Goal: Information Seeking & Learning: Learn about a topic

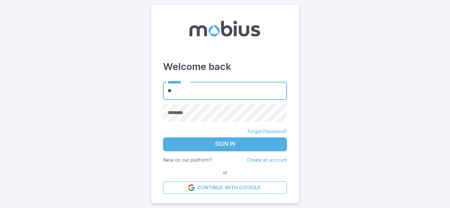
type input "**********"
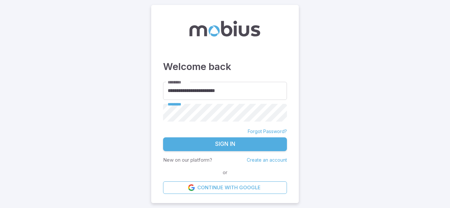
click at [222, 144] on button "Sign In" at bounding box center [225, 145] width 124 height 14
click at [215, 91] on input "**********" at bounding box center [225, 91] width 124 height 18
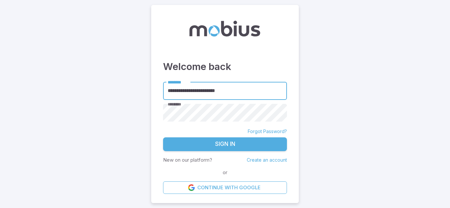
click at [215, 91] on input "**********" at bounding box center [225, 91] width 124 height 18
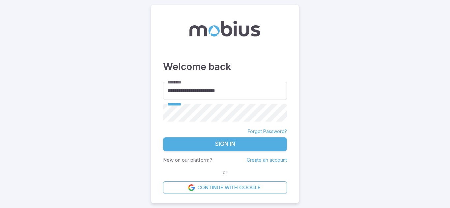
click at [163, 138] on button "Sign In" at bounding box center [225, 145] width 124 height 14
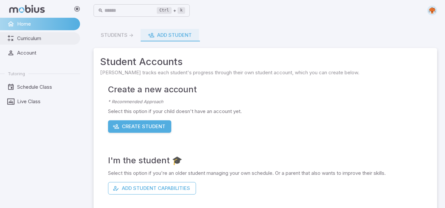
click at [23, 40] on span "Curriculum" at bounding box center [46, 38] width 58 height 7
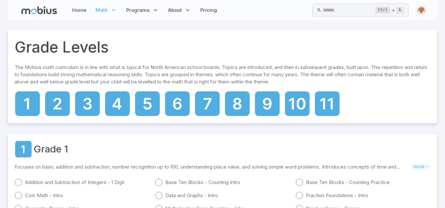
click at [104, 9] on span "Math" at bounding box center [101, 10] width 12 height 7
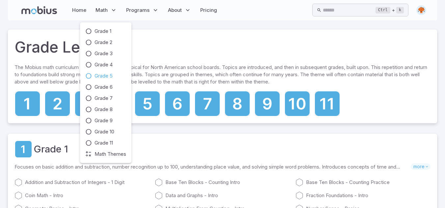
click at [90, 78] on icon at bounding box center [88, 76] width 7 height 7
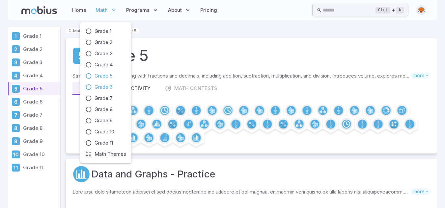
click at [92, 86] on link "Grade 6" at bounding box center [105, 87] width 41 height 7
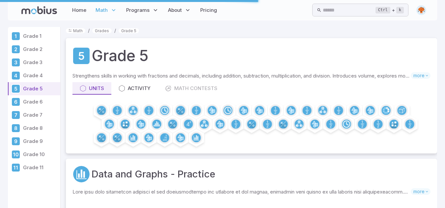
click at [101, 11] on span "Math" at bounding box center [101, 10] width 12 height 7
click at [103, 7] on p "Math" at bounding box center [106, 10] width 25 height 15
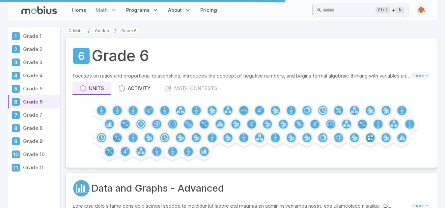
click at [17, 102] on icon at bounding box center [15, 102] width 3 height 4
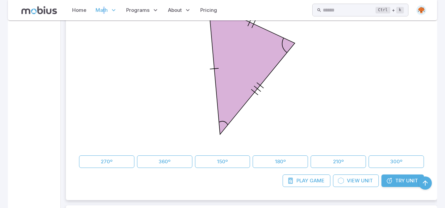
scroll to position [1405, 0]
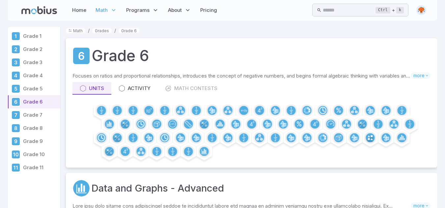
scroll to position [243, 0]
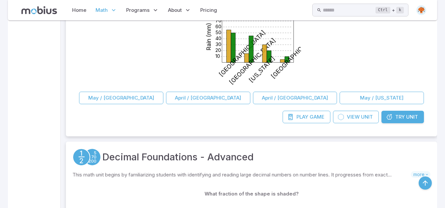
click at [401, 116] on span "Try" at bounding box center [400, 117] width 10 height 7
click at [402, 116] on span "Try" at bounding box center [400, 117] width 10 height 7
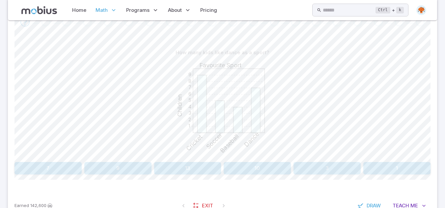
scroll to position [138, 0]
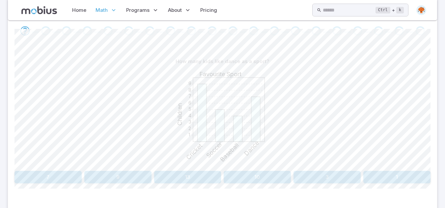
click at [58, 175] on button "7" at bounding box center [47, 177] width 67 height 13
click at [54, 181] on button "40" at bounding box center [47, 177] width 67 height 13
click at [100, 178] on button "Swimming" at bounding box center [65, 177] width 102 height 13
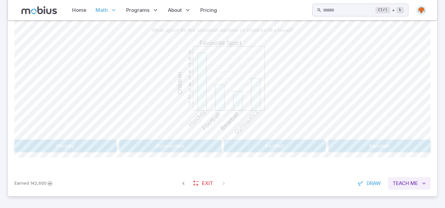
click at [417, 183] on span "Me" at bounding box center [414, 183] width 8 height 7
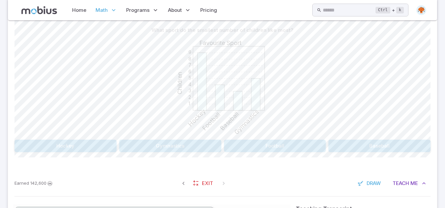
drag, startPoint x: 444, startPoint y: 148, endPoint x: 444, endPoint y: 155, distance: 6.9
click at [444, 155] on section "Math / Grades / Grade 6 / Data and Graphs - Advanced Data and Graphs - Advanced…" at bounding box center [222, 132] width 445 height 562
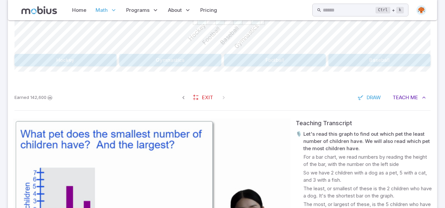
scroll to position [227, 0]
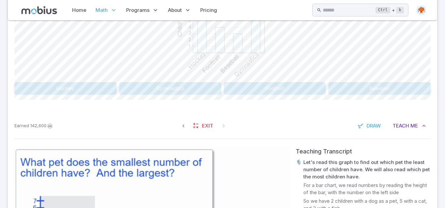
click at [340, 91] on button "Baseball" at bounding box center [379, 88] width 102 height 13
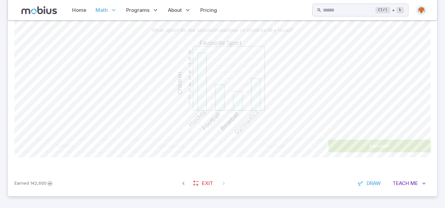
scroll to position [169, 0]
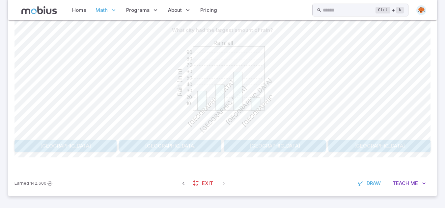
click at [360, 143] on button "Paris" at bounding box center [379, 146] width 102 height 13
click at [35, 147] on button "3" at bounding box center [47, 146] width 67 height 13
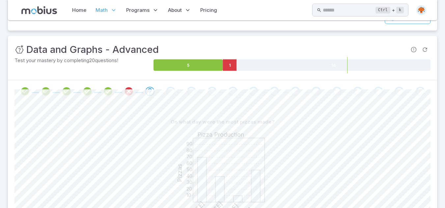
scroll to position [0, 0]
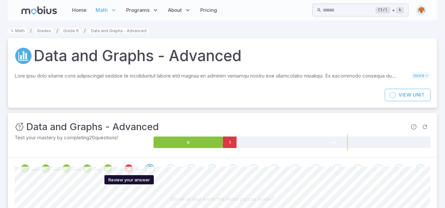
click at [131, 170] on icon "Review your answer" at bounding box center [129, 169] width 10 height 10
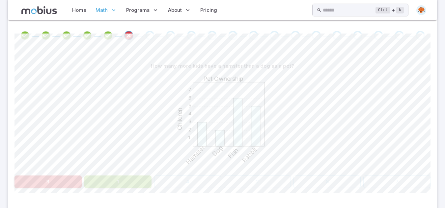
scroll to position [145, 0]
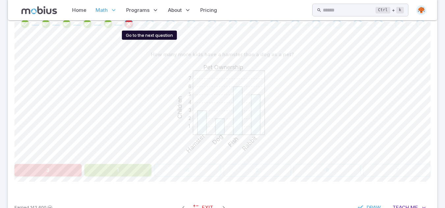
click at [150, 25] on div "Go to the next question" at bounding box center [149, 23] width 9 height 9
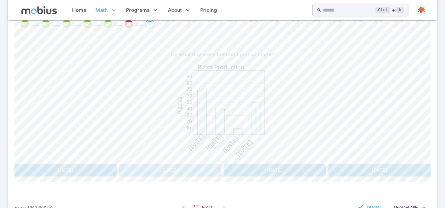
click at [156, 171] on button "Sunday" at bounding box center [170, 170] width 102 height 13
click at [157, 173] on button "2" at bounding box center [138, 170] width 81 height 13
click at [379, 171] on button "15" at bounding box center [389, 170] width 81 height 13
click at [323, 172] on button "50" at bounding box center [306, 170] width 81 height 13
click at [151, 174] on button "25" at bounding box center [138, 170] width 81 height 13
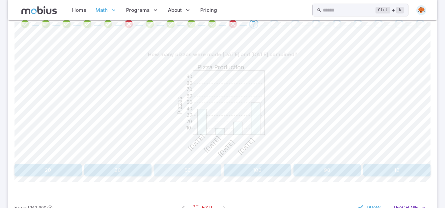
click at [158, 174] on button "50" at bounding box center [187, 170] width 67 height 13
click at [255, 24] on icon "Review your answer" at bounding box center [254, 24] width 10 height 10
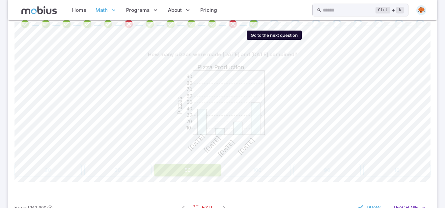
click at [271, 24] on div "Go to the next question" at bounding box center [274, 23] width 9 height 9
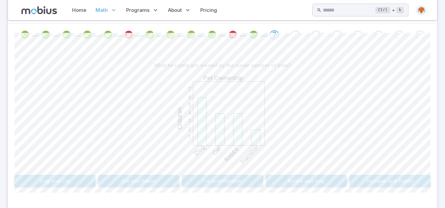
scroll to position [169, 0]
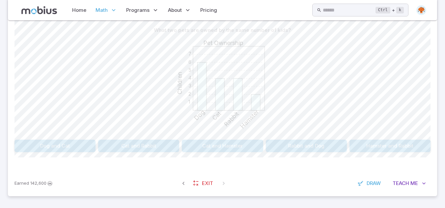
click at [158, 146] on button "Cat and Rabbit" at bounding box center [138, 146] width 81 height 13
click at [407, 183] on span "Teach" at bounding box center [401, 183] width 16 height 7
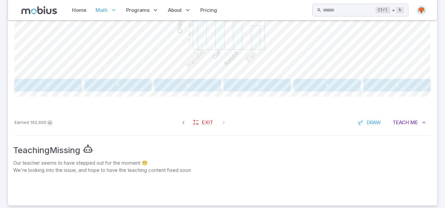
scroll to position [239, 0]
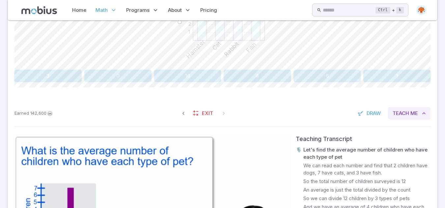
click at [401, 112] on span "Teach" at bounding box center [401, 113] width 16 height 7
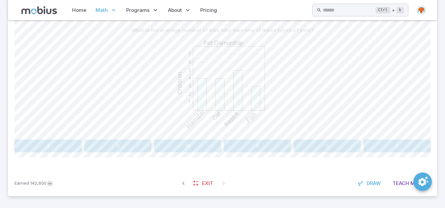
scroll to position [169, 0]
click at [403, 187] on span "Teach" at bounding box center [401, 183] width 16 height 7
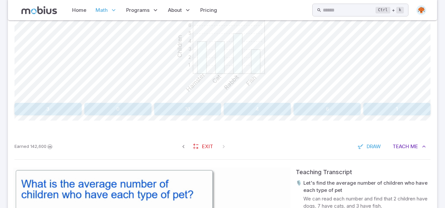
scroll to position [143, 0]
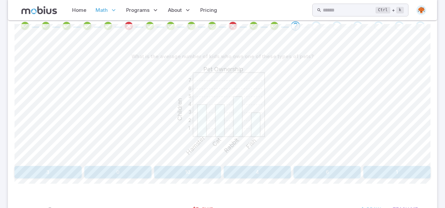
click at [388, 204] on button "Teach Me" at bounding box center [409, 210] width 42 height 13
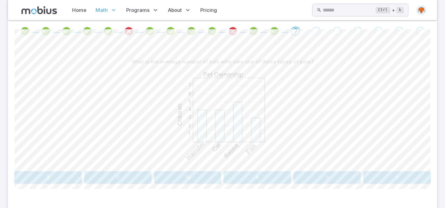
scroll to position [136, 0]
click at [255, 179] on button "4" at bounding box center [257, 179] width 67 height 13
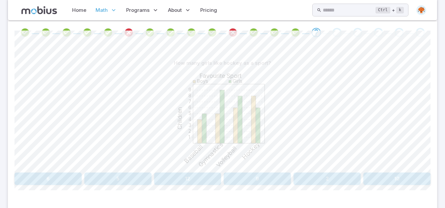
click at [44, 172] on div "How many girls like hockey as a sport? 1 2 3 4 5 6 7 8 9 Favourite Sport Childr…" at bounding box center [222, 121] width 416 height 128
click at [49, 181] on button "6" at bounding box center [47, 179] width 67 height 13
click at [376, 183] on button "Baseball" at bounding box center [379, 179] width 102 height 13
click at [189, 181] on button "Volleyball" at bounding box center [170, 179] width 102 height 13
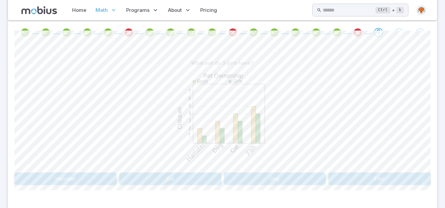
click at [160, 184] on button "Cat" at bounding box center [170, 179] width 102 height 13
click at [331, 177] on button "Cat" at bounding box center [361, 179] width 137 height 13
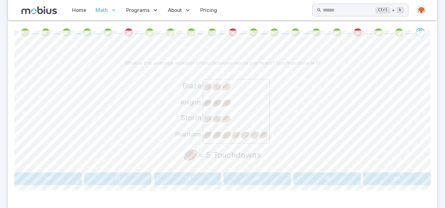
click at [269, 177] on button "20" at bounding box center [257, 179] width 67 height 13
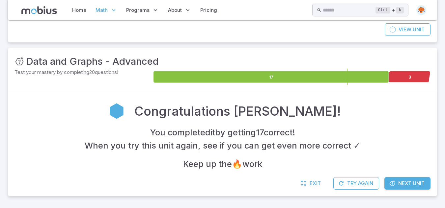
scroll to position [66, 0]
click at [403, 180] on span "Next Unit" at bounding box center [411, 183] width 26 height 7
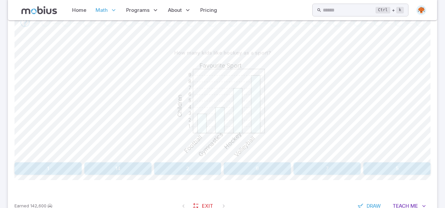
scroll to position [146, 0]
drag, startPoint x: 342, startPoint y: 165, endPoint x: 326, endPoint y: 168, distance: 16.5
click at [326, 168] on button "7" at bounding box center [326, 169] width 67 height 13
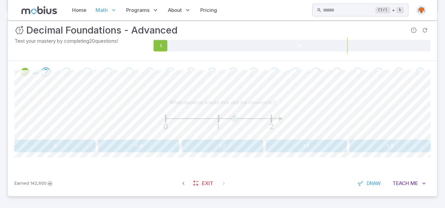
scroll to position [97, 0]
click at [327, 149] on button "1.3" at bounding box center [306, 146] width 81 height 13
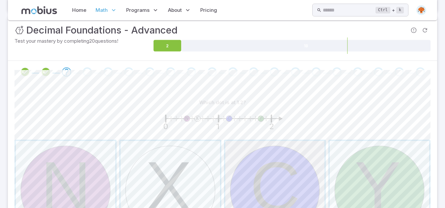
click at [267, 185] on span "button" at bounding box center [274, 190] width 99 height 99
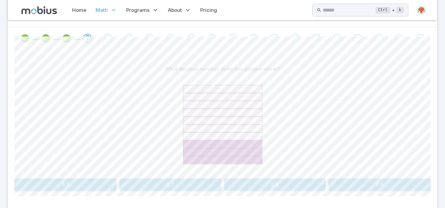
scroll to position [131, 0]
click at [110, 182] on button "0.3" at bounding box center [65, 184] width 102 height 13
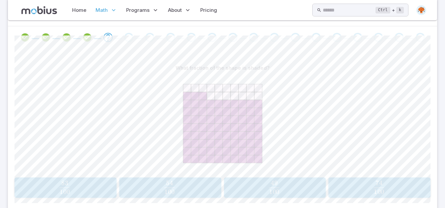
click at [83, 192] on span "100 83 ​" at bounding box center [64, 187] width 91 height 13
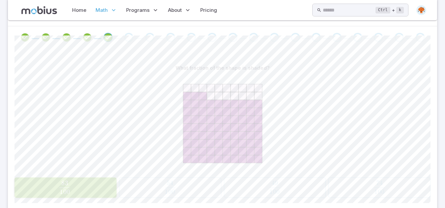
scroll to position [112, 0]
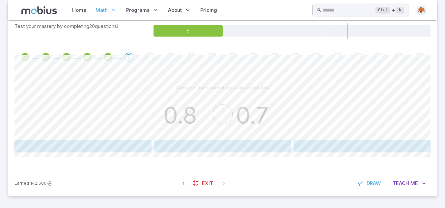
click at [355, 150] on button ">" at bounding box center [361, 146] width 137 height 13
click at [136, 152] on button "<" at bounding box center [82, 146] width 137 height 13
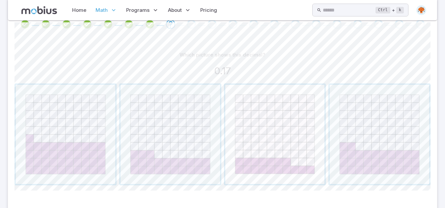
scroll to position [178, 0]
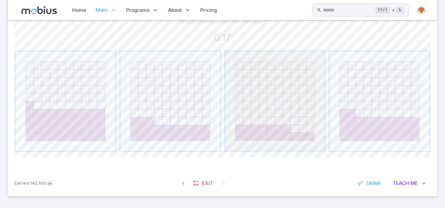
click at [286, 115] on span "button" at bounding box center [274, 101] width 99 height 99
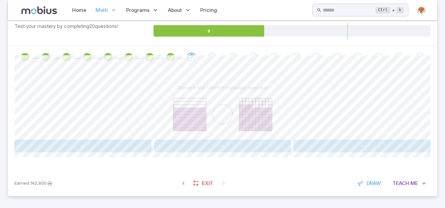
click at [112, 146] on button "<" at bounding box center [82, 146] width 137 height 13
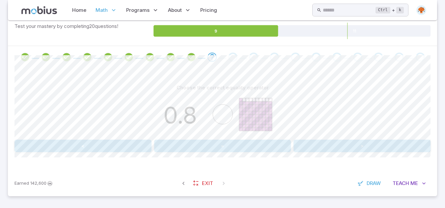
click at [97, 142] on button "<" at bounding box center [82, 146] width 137 height 13
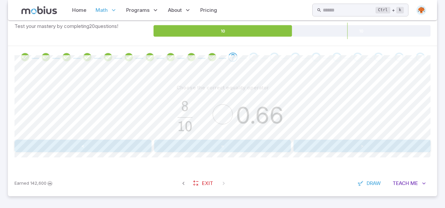
click at [328, 149] on button ">" at bounding box center [361, 146] width 137 height 13
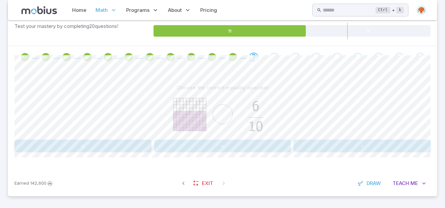
click at [236, 149] on button "=" at bounding box center [222, 146] width 137 height 13
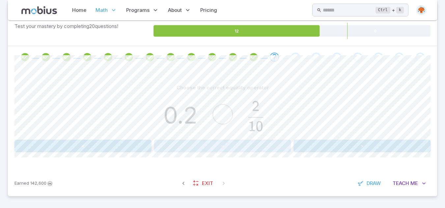
click at [251, 146] on button "=" at bounding box center [222, 146] width 137 height 13
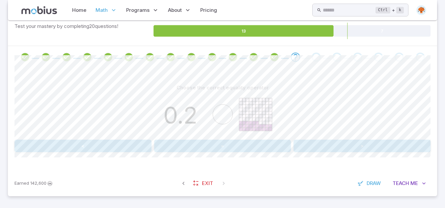
click at [131, 147] on button "<" at bounding box center [82, 146] width 137 height 13
click at [125, 148] on button "<" at bounding box center [82, 146] width 137 height 13
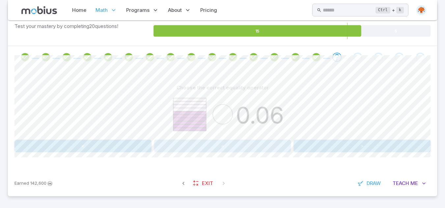
click at [211, 149] on button "=" at bounding box center [222, 146] width 137 height 13
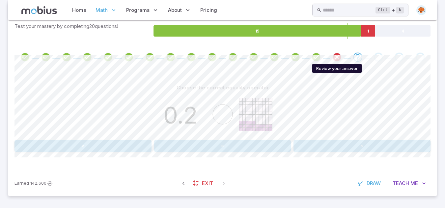
click at [337, 56] on icon "Review your answer" at bounding box center [337, 57] width 10 height 10
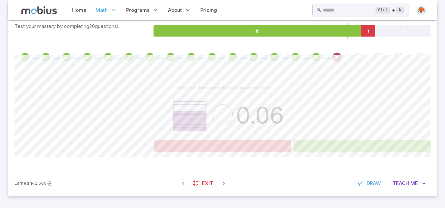
drag, startPoint x: 177, startPoint y: 118, endPoint x: 243, endPoint y: 124, distance: 66.2
click at [243, 124] on icon "0.06" at bounding box center [223, 114] width 132 height 41
click at [356, 59] on div "Go to the next question" at bounding box center [357, 57] width 9 height 9
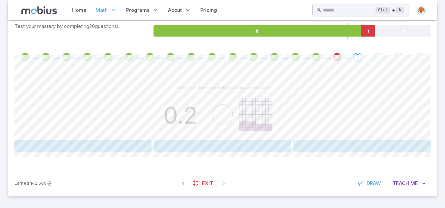
click at [145, 148] on button "<" at bounding box center [82, 146] width 137 height 13
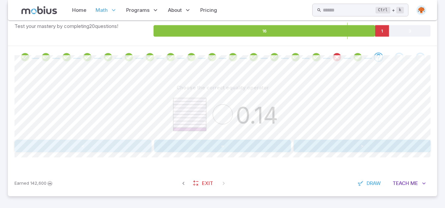
click at [108, 144] on button "<" at bounding box center [82, 146] width 137 height 13
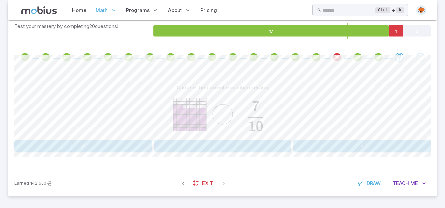
click at [363, 148] on button ">" at bounding box center [361, 146] width 137 height 13
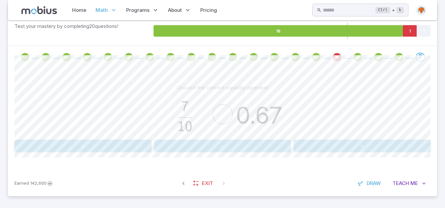
click at [326, 148] on button ">" at bounding box center [361, 146] width 137 height 13
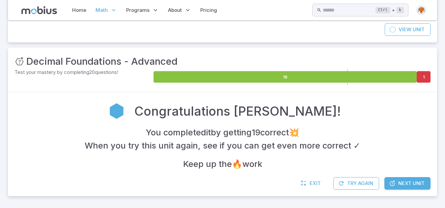
click at [401, 185] on span "Next Unit" at bounding box center [411, 183] width 26 height 7
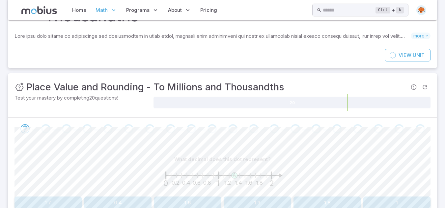
scroll to position [119, 0]
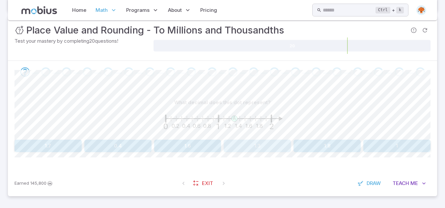
click at [252, 150] on button "1.3" at bounding box center [257, 146] width 67 height 13
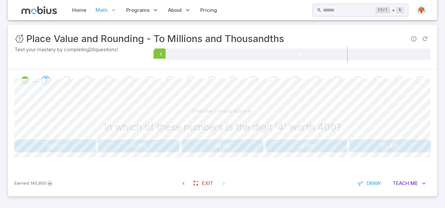
scroll to position [111, 0]
click at [393, 148] on button "92,432" at bounding box center [389, 146] width 81 height 13
click at [238, 144] on button "7" at bounding box center [222, 146] width 81 height 13
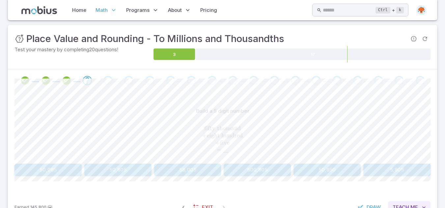
click at [405, 207] on span "Teach" at bounding box center [401, 207] width 16 height 7
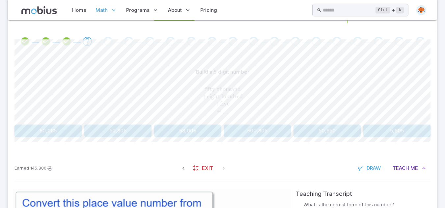
scroll to position [146, 0]
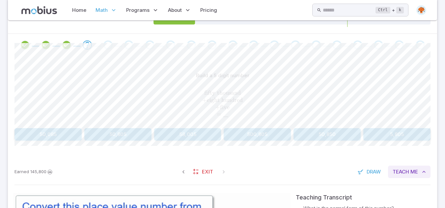
click at [401, 174] on span "Teach" at bounding box center [401, 172] width 16 height 7
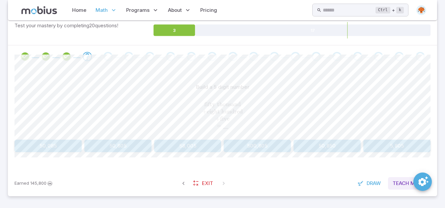
scroll to position [135, 0]
click at [121, 146] on button "50,805" at bounding box center [117, 146] width 67 height 13
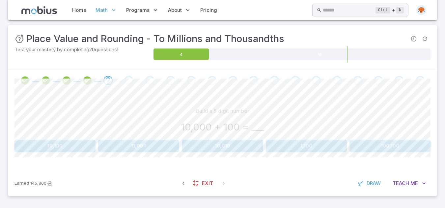
scroll to position [111, 0]
click at [70, 149] on button "10,100" at bounding box center [54, 146] width 81 height 13
click at [259, 152] on button "5.5" at bounding box center [275, 146] width 102 height 13
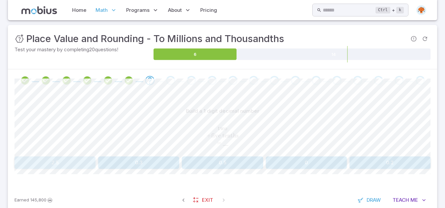
click at [72, 160] on button "2.5" at bounding box center [54, 163] width 81 height 13
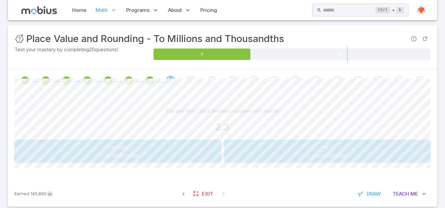
click at [297, 137] on div "Expand this 1 digit decimal number into words 2.3" at bounding box center [222, 121] width 416 height 32
click at [301, 155] on span "two + three tenths" at bounding box center [327, 151] width 203 height 16
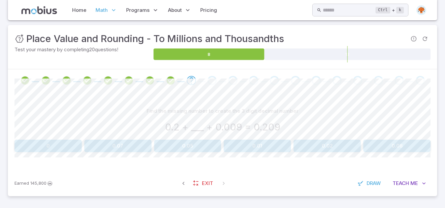
click at [69, 148] on button "0" at bounding box center [47, 146] width 67 height 13
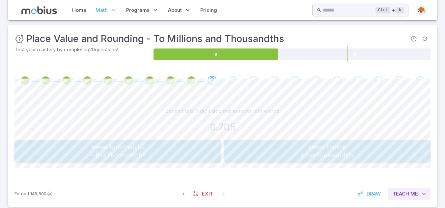
click at [405, 198] on span "Teach" at bounding box center [401, 194] width 16 height 7
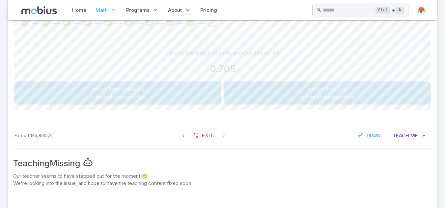
scroll to position [191, 0]
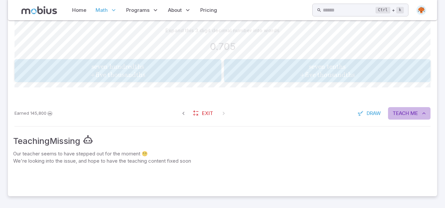
click at [413, 115] on span "Me" at bounding box center [414, 113] width 8 height 7
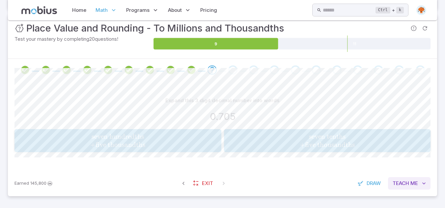
scroll to position [121, 0]
click at [412, 186] on span "Me" at bounding box center [414, 183] width 8 height 7
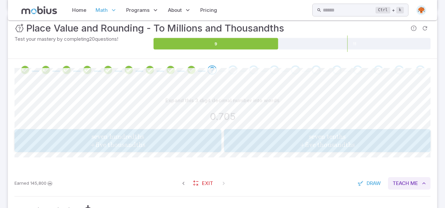
scroll to position [185, 0]
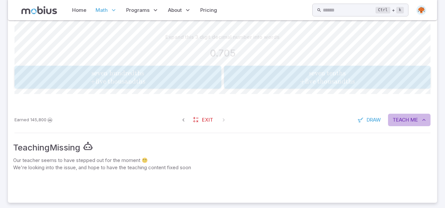
click at [416, 122] on span "Me" at bounding box center [414, 120] width 8 height 7
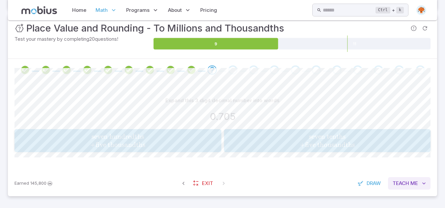
scroll to position [121, 0]
click at [414, 183] on span "Me" at bounding box center [414, 183] width 8 height 7
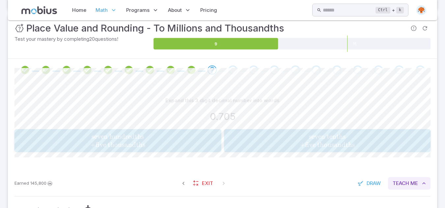
scroll to position [185, 0]
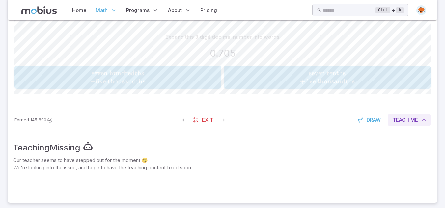
click at [401, 120] on span "Teach" at bounding box center [401, 120] width 16 height 7
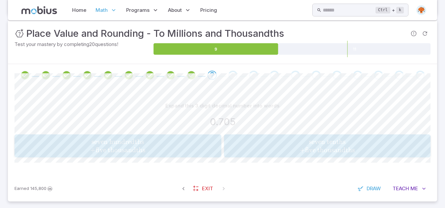
scroll to position [115, 0]
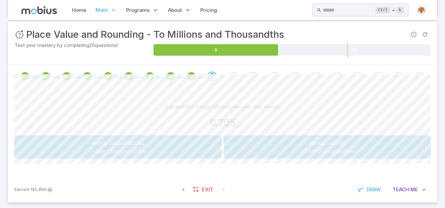
click at [265, 160] on div "Expand this 3 digit decimal number into words 0.705 seven hundredths + five tho…" at bounding box center [222, 133] width 416 height 90
click at [255, 151] on span "seven tenths + five thousandths" at bounding box center [327, 147] width 203 height 16
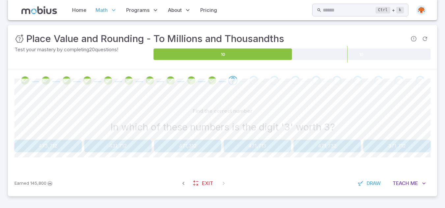
scroll to position [111, 0]
click at [255, 151] on button "471,713" at bounding box center [257, 146] width 67 height 13
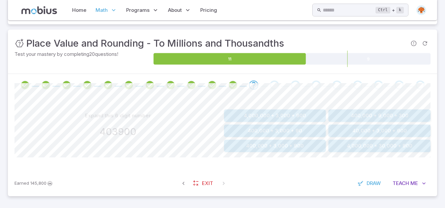
scroll to position [106, 0]
click at [255, 151] on button "400,000 + 3,000 + 900" at bounding box center [275, 146] width 102 height 13
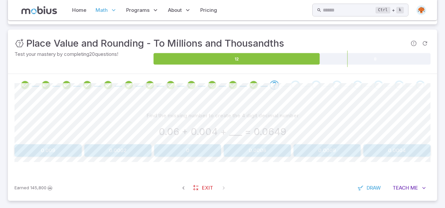
click at [325, 155] on button "0.0009" at bounding box center [326, 151] width 67 height 13
click at [395, 150] on button "8,000" at bounding box center [396, 151] width 67 height 13
click at [193, 151] on button "20,000,000 + 500,000" at bounding box center [187, 151] width 67 height 13
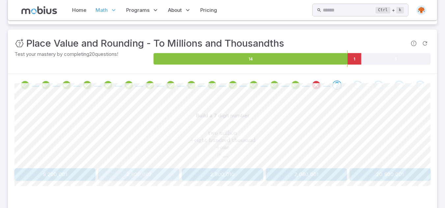
click at [150, 174] on button "2,800,001" at bounding box center [138, 175] width 81 height 13
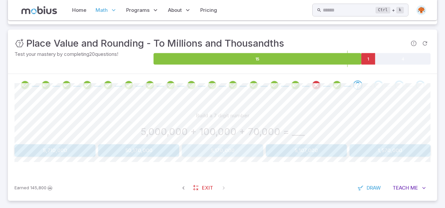
click at [209, 155] on button "5,170,000" at bounding box center [222, 151] width 81 height 13
click at [258, 153] on button "9,489,973" at bounding box center [257, 151] width 67 height 13
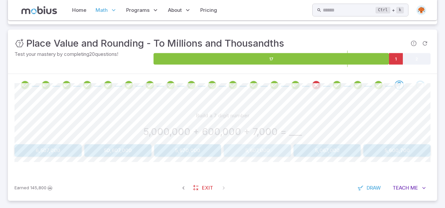
click at [261, 154] on button "5,607,000" at bounding box center [257, 151] width 67 height 13
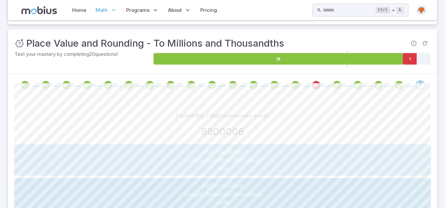
click at [217, 152] on span "eight million" at bounding box center [223, 152] width 38 height 8
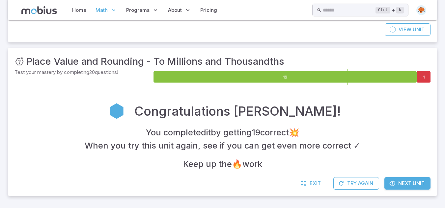
scroll to position [88, 0]
click at [408, 180] on span "Next Unit" at bounding box center [411, 183] width 26 height 7
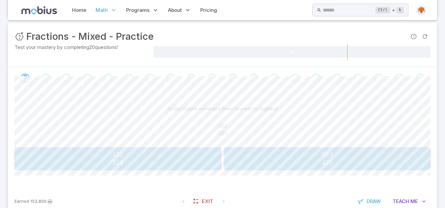
scroll to position [90, 0]
click at [354, 165] on span "324 432" at bounding box center [327, 159] width 203 height 16
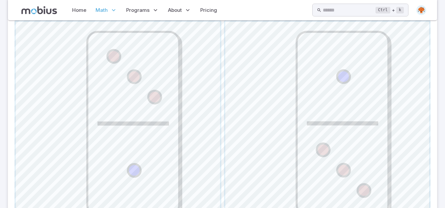
scroll to position [296, 0]
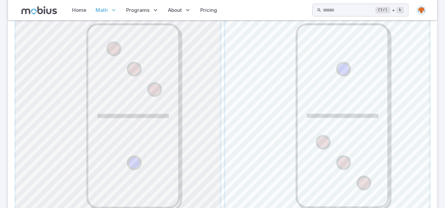
click at [140, 123] on span "button" at bounding box center [118, 116] width 204 height 204
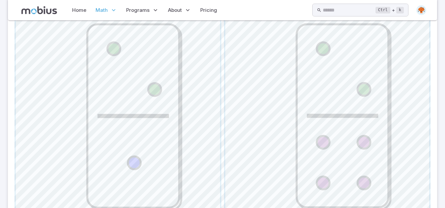
drag, startPoint x: 436, startPoint y: 145, endPoint x: 440, endPoint y: 82, distance: 63.0
click at [440, 82] on section "Math / Grades / Grade 6 / Fractions - Mixed - Practice Fractions - Mixed - Prac…" at bounding box center [222, -1] width 445 height 551
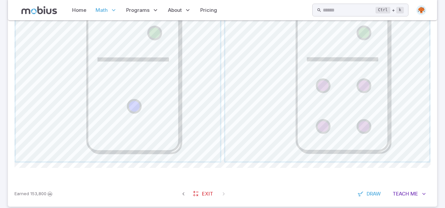
scroll to position [354, 0]
click at [338, 80] on span "button" at bounding box center [327, 59] width 204 height 204
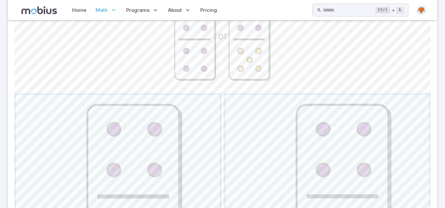
scroll to position [344, 0]
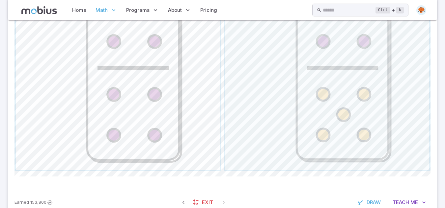
click at [150, 101] on span "button" at bounding box center [118, 68] width 204 height 204
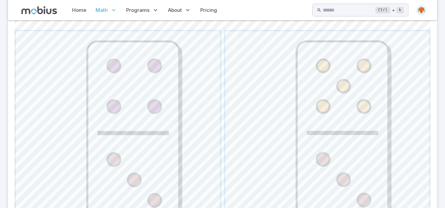
scroll to position [255, 0]
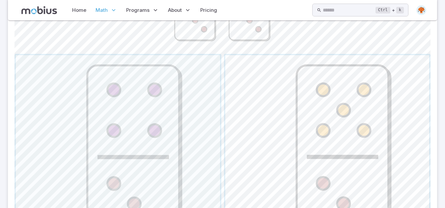
click at [329, 126] on span "button" at bounding box center [327, 157] width 204 height 204
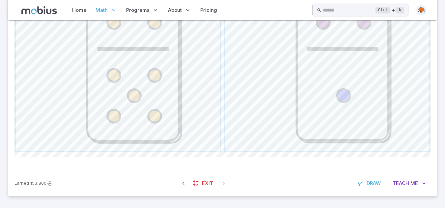
scroll to position [311, 0]
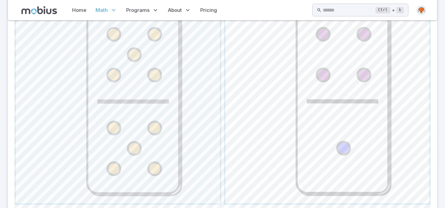
click at [338, 129] on span "button" at bounding box center [327, 102] width 204 height 204
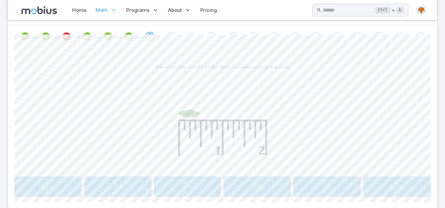
scroll to position [177, 0]
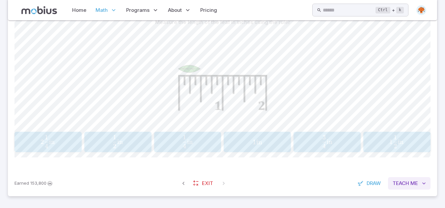
click at [408, 184] on span "Teach" at bounding box center [401, 183] width 16 height 7
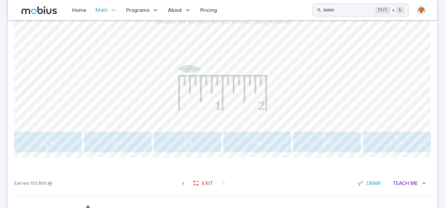
scroll to position [247, 0]
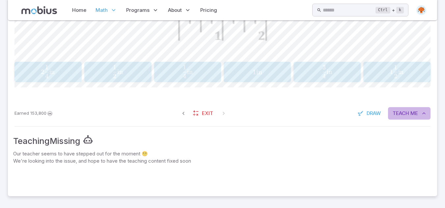
click at [410, 113] on span "Me" at bounding box center [414, 113] width 8 height 7
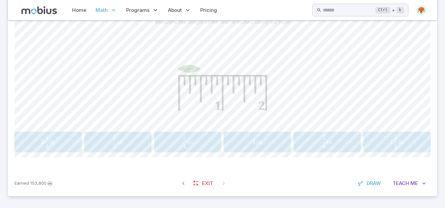
scroll to position [177, 0]
click at [203, 138] on span "4 1 ​ in" at bounding box center [187, 141] width 58 height 13
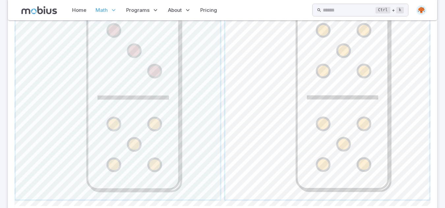
scroll to position [322, 0]
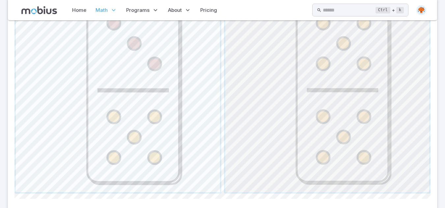
click at [332, 87] on span "button" at bounding box center [327, 90] width 204 height 204
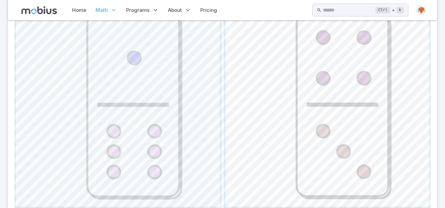
click at [363, 138] on span "button" at bounding box center [327, 105] width 204 height 204
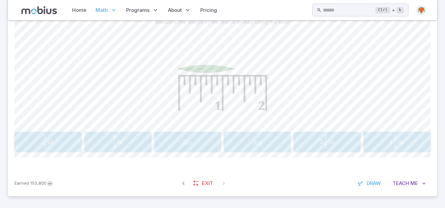
scroll to position [177, 0]
click at [379, 143] on span "1 4 1 ​ in" at bounding box center [396, 141] width 58 height 13
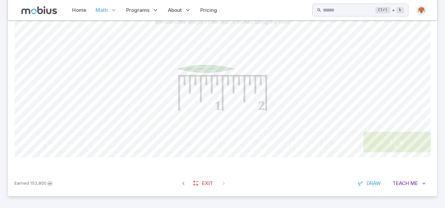
click at [379, 143] on span "1 4 1 ​ in" at bounding box center [396, 141] width 59 height 13
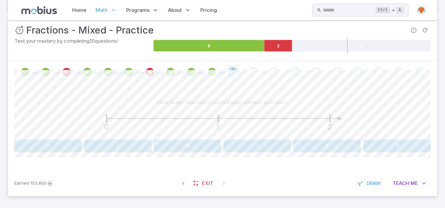
scroll to position [97, 0]
click at [177, 113] on icon "0 1 2" at bounding box center [222, 122] width 263 height 26
click at [270, 53] on foreignobject at bounding box center [291, 46] width 277 height 16
click at [244, 145] on button "3" at bounding box center [257, 146] width 67 height 13
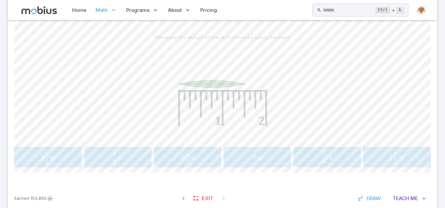
scroll to position [163, 0]
click at [203, 163] on span "2 2 1 ​ in" at bounding box center [187, 156] width 58 height 13
click at [268, 159] on span "4 1 ​ in" at bounding box center [256, 156] width 59 height 13
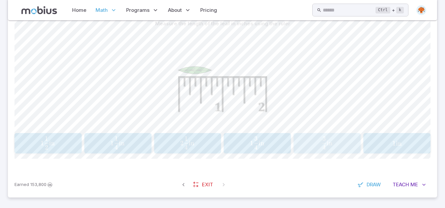
click at [315, 139] on span "4 3 ​ in" at bounding box center [327, 143] width 58 height 13
click at [125, 141] on span "2 1 ​ in" at bounding box center [117, 143] width 59 height 13
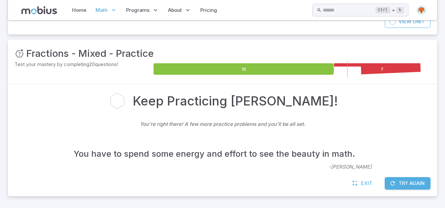
scroll to position [81, 0]
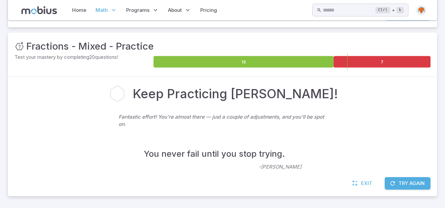
click at [398, 187] on button "Try Again" at bounding box center [408, 183] width 46 height 13
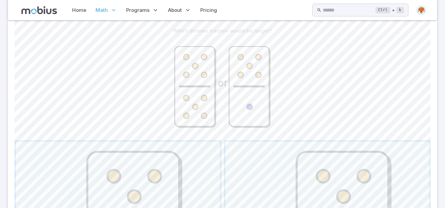
scroll to position [133, 0]
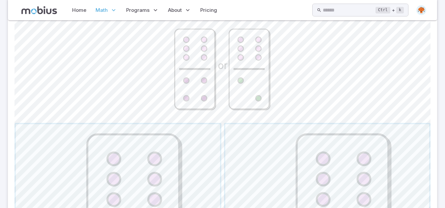
scroll to position [199, 0]
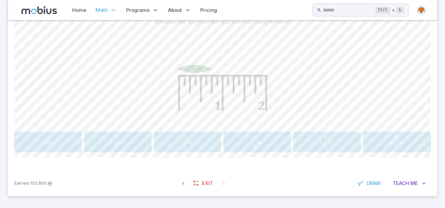
scroll to position [177, 0]
click at [184, 148] on span "button" at bounding box center [185, 146] width 4 height 5
click at [264, 141] on span "in" at bounding box center [261, 142] width 6 height 8
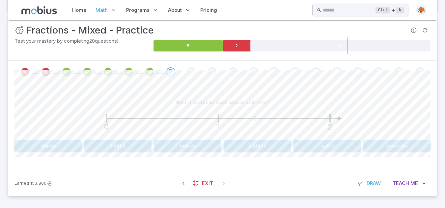
scroll to position [97, 0]
click at [183, 150] on button "halves" at bounding box center [187, 146] width 67 height 13
click at [323, 150] on button "3" at bounding box center [326, 146] width 67 height 13
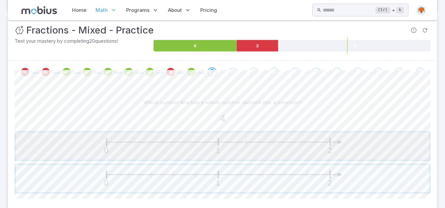
click at [189, 143] on span "button" at bounding box center [222, 146] width 413 height 27
click at [203, 183] on span "button" at bounding box center [222, 178] width 413 height 27
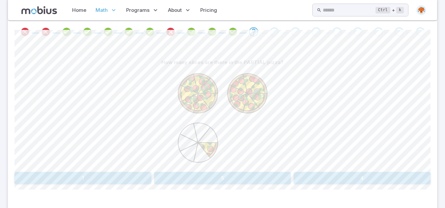
scroll to position [150, 0]
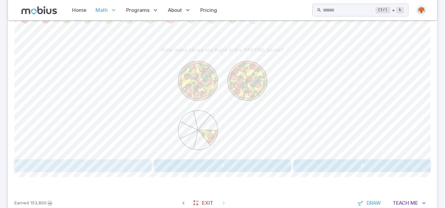
click at [127, 161] on button "1" at bounding box center [82, 166] width 137 height 13
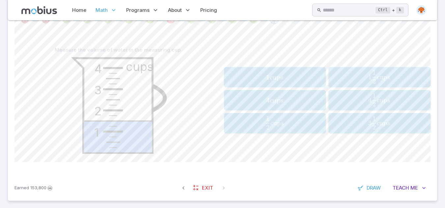
click at [357, 76] on span "1 2 1 ​ cups" at bounding box center [379, 76] width 91 height 13
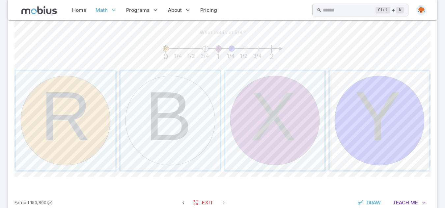
scroll to position [167, 0]
click at [403, 203] on span "Teach" at bounding box center [401, 202] width 16 height 7
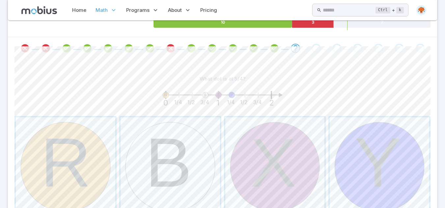
scroll to position [122, 0]
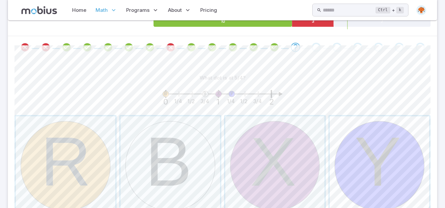
click at [370, 151] on span "button" at bounding box center [379, 166] width 99 height 99
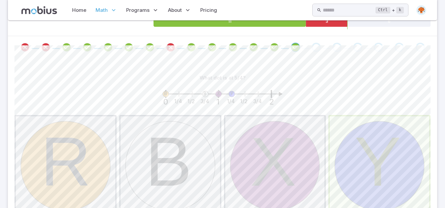
scroll to position [105, 0]
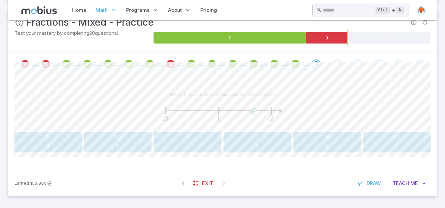
click at [73, 143] on span "3 5 ​" at bounding box center [47, 141] width 58 height 13
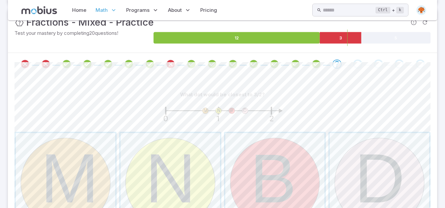
click at [315, 64] on icon "Review your answer" at bounding box center [316, 64] width 10 height 10
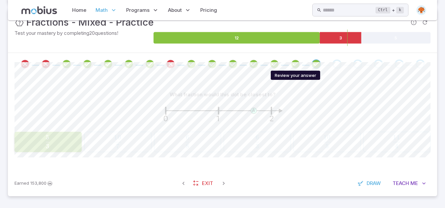
click at [298, 64] on icon "Review your answer" at bounding box center [295, 64] width 10 height 10
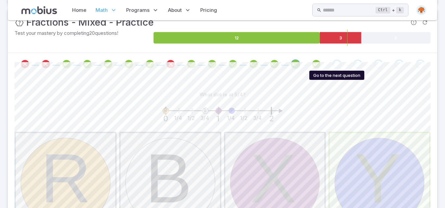
click at [337, 64] on div "Go to the next question" at bounding box center [336, 64] width 9 height 9
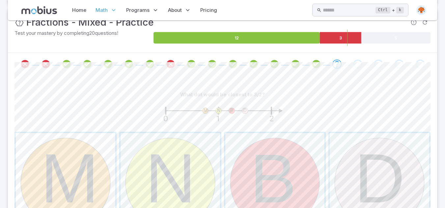
click at [85, 159] on span "button" at bounding box center [65, 182] width 99 height 99
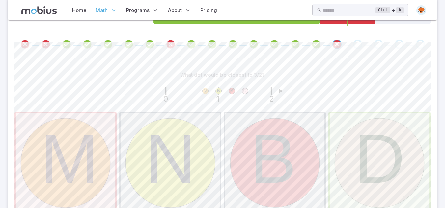
scroll to position [119, 0]
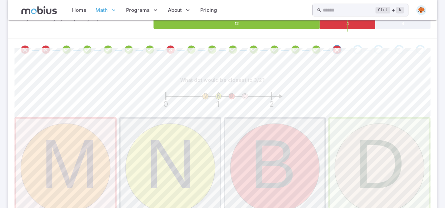
click at [359, 51] on div "Go to the next question" at bounding box center [357, 49] width 9 height 9
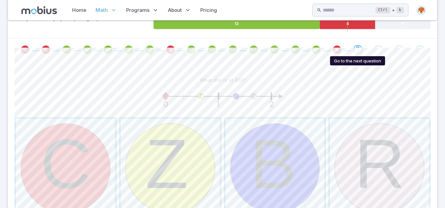
click at [359, 51] on icon "Go to the next question" at bounding box center [358, 50] width 8 height 8
click at [204, 156] on span "button" at bounding box center [170, 168] width 99 height 99
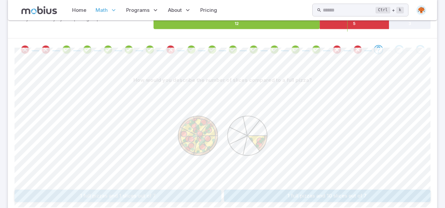
click at [129, 194] on button "1 full pizzas and 1 slices out of 7" at bounding box center [117, 196] width 207 height 13
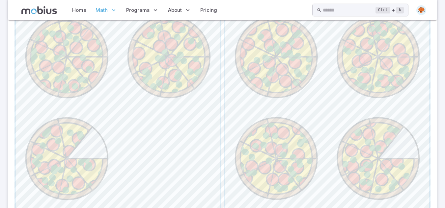
scroll to position [221, 0]
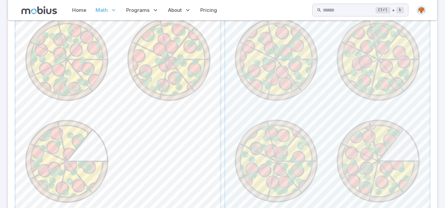
click at [156, 101] on span "button" at bounding box center [118, 111] width 204 height 204
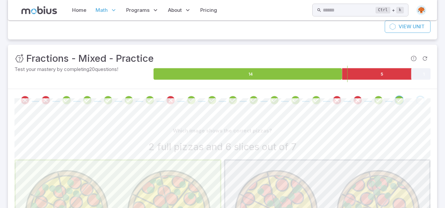
scroll to position [74, 0]
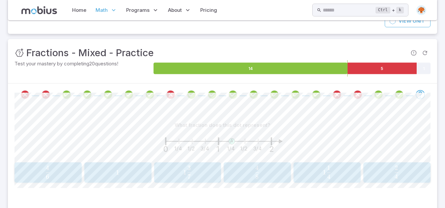
drag, startPoint x: 340, startPoint y: 146, endPoint x: 353, endPoint y: 145, distance: 12.6
click at [353, 145] on div "A 1/4 1/2 3/4 1/4 1/2 3/4 0 1 2" at bounding box center [222, 146] width 416 height 28
click at [320, 171] on span "1 4 1 ​" at bounding box center [327, 172] width 58 height 13
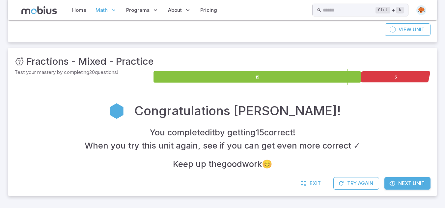
scroll to position [66, 0]
click at [411, 185] on span "Next Unit" at bounding box center [411, 183] width 26 height 7
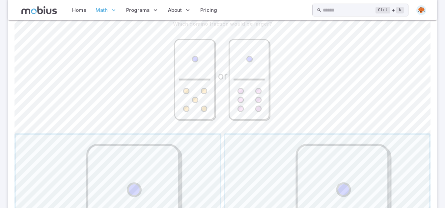
scroll to position [177, 0]
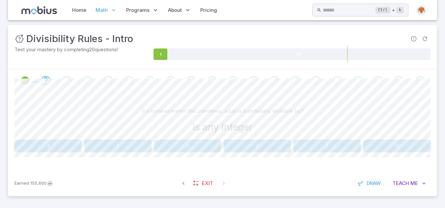
scroll to position [88, 0]
click at [409, 185] on span "Teach" at bounding box center [401, 183] width 16 height 7
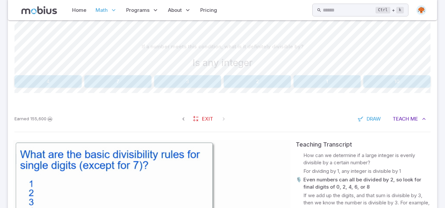
scroll to position [153, 0]
click at [308, 81] on button "1" at bounding box center [326, 81] width 67 height 13
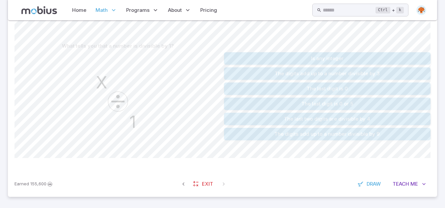
click at [276, 61] on button "Is any integer" at bounding box center [327, 58] width 207 height 13
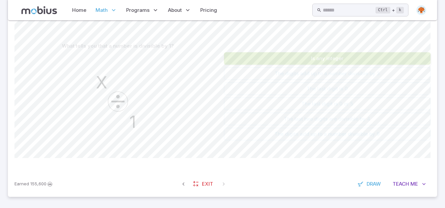
scroll to position [88, 0]
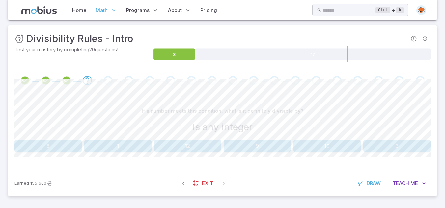
click at [122, 150] on button "1" at bounding box center [117, 146] width 67 height 13
click at [257, 150] on button "No" at bounding box center [327, 146] width 207 height 13
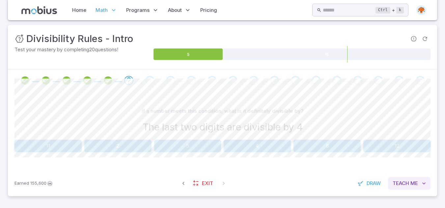
click at [416, 184] on span "Me" at bounding box center [414, 183] width 8 height 7
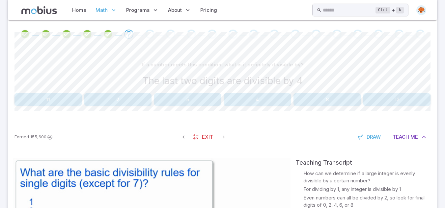
scroll to position [134, 0]
click at [254, 102] on button "4" at bounding box center [257, 100] width 67 height 13
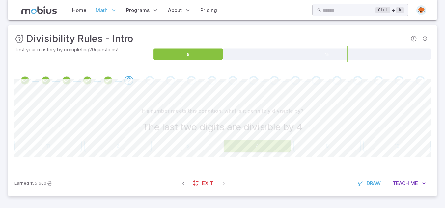
scroll to position [88, 0]
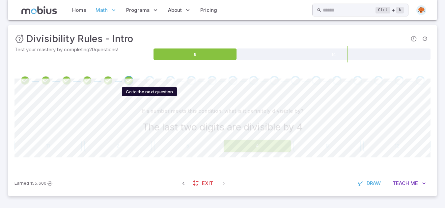
click at [149, 81] on div "Go to the next question" at bounding box center [149, 80] width 9 height 9
click at [124, 80] on icon "Review your answer" at bounding box center [129, 81] width 10 height 10
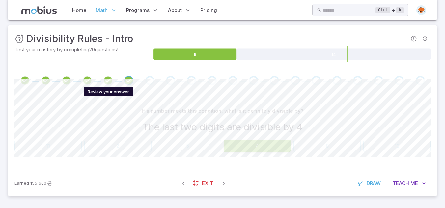
click at [105, 81] on icon "Review your answer" at bounding box center [108, 81] width 10 height 10
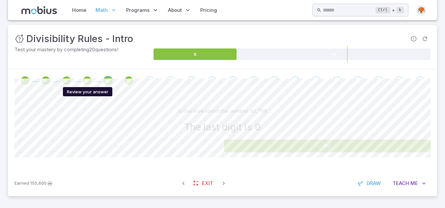
click at [84, 81] on icon "Review your answer" at bounding box center [87, 81] width 10 height 10
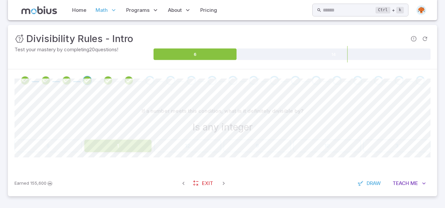
click at [62, 79] on icon "Review your answer" at bounding box center [67, 81] width 10 height 10
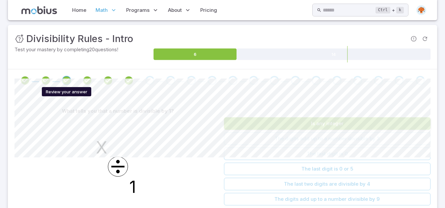
scroll to position [134, 0]
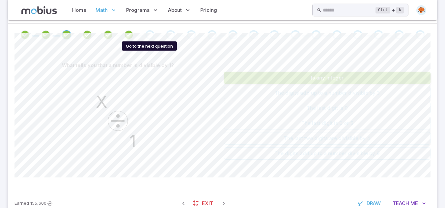
click at [150, 37] on div "Go to the next question" at bounding box center [149, 34] width 9 height 9
click at [125, 37] on icon "Review your answer" at bounding box center [129, 35] width 10 height 10
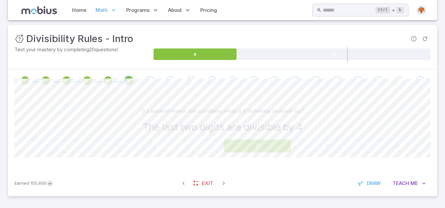
click at [151, 83] on div "Go to the next question" at bounding box center [149, 80] width 9 height 9
click at [171, 80] on div "Go to the next question" at bounding box center [170, 80] width 9 height 9
click at [129, 81] on icon "Review your answer" at bounding box center [129, 81] width 10 height 10
click at [150, 82] on div "Go to the next question" at bounding box center [149, 80] width 9 height 9
click at [250, 128] on h3 "The last two digits are divisible by 4" at bounding box center [223, 127] width 160 height 14
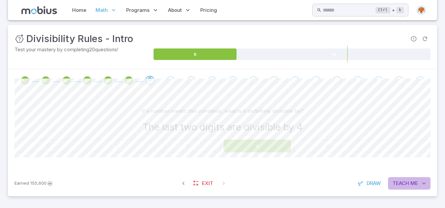
click at [410, 185] on button "Teach Me" at bounding box center [409, 183] width 42 height 13
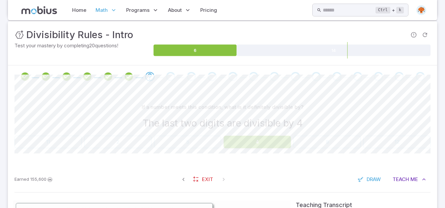
scroll to position [74, 0]
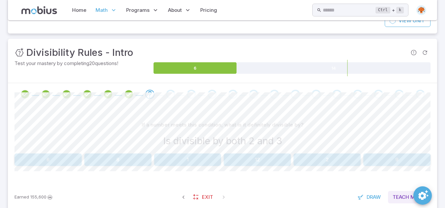
click at [397, 193] on button "Teach Me" at bounding box center [409, 197] width 42 height 13
click at [60, 160] on button "6" at bounding box center [47, 160] width 67 height 13
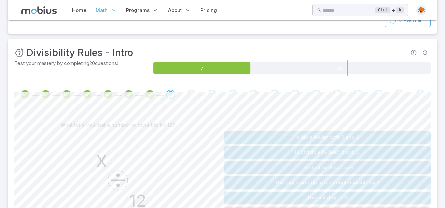
click at [395, 136] on button "Is divisible by both 2 and 3" at bounding box center [327, 137] width 207 height 13
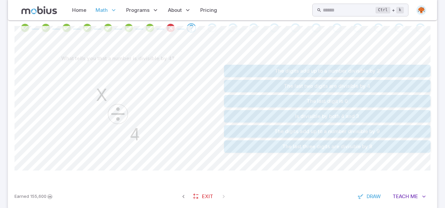
scroll to position [140, 0]
click at [337, 85] on button "The last two digits are divisible by 4" at bounding box center [327, 87] width 207 height 13
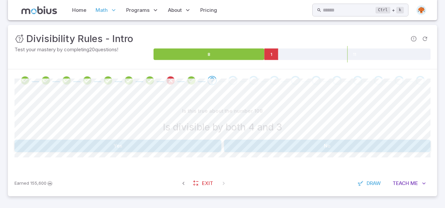
scroll to position [88, 0]
click at [196, 145] on button "Yes" at bounding box center [117, 146] width 207 height 13
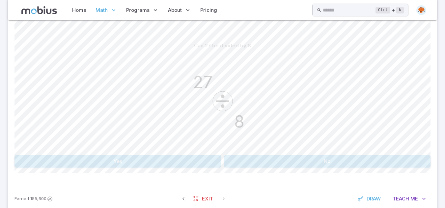
scroll to position [154, 0]
click at [277, 165] on button "No" at bounding box center [327, 161] width 207 height 13
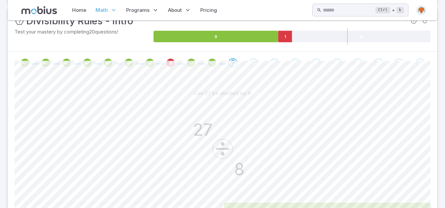
scroll to position [11, 0]
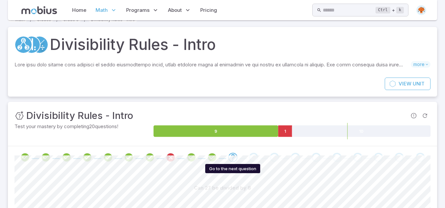
click at [232, 157] on icon "Go to the next question" at bounding box center [233, 158] width 8 height 8
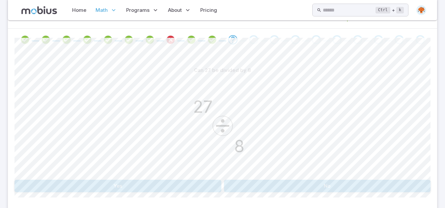
scroll to position [130, 0]
click at [239, 186] on button "No" at bounding box center [327, 185] width 207 height 13
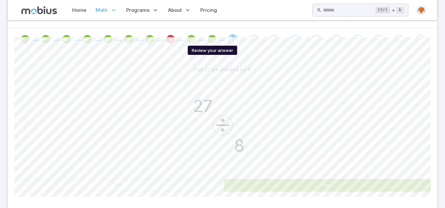
click at [213, 39] on icon "Review your answer" at bounding box center [212, 39] width 10 height 10
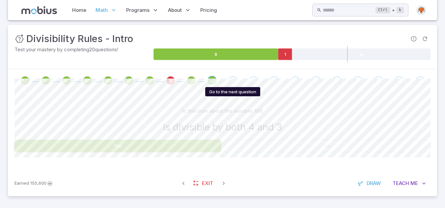
click at [230, 81] on div "Go to the next question" at bounding box center [232, 80] width 9 height 9
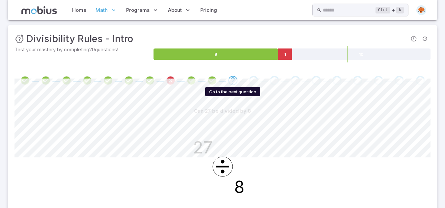
scroll to position [130, 0]
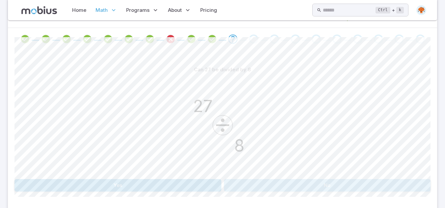
click at [271, 185] on button "No" at bounding box center [327, 185] width 207 height 13
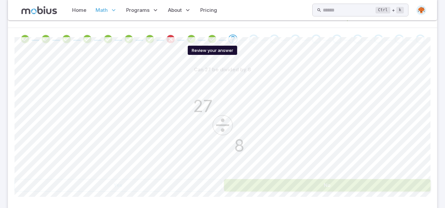
click at [209, 40] on icon "Review your answer" at bounding box center [212, 39] width 10 height 10
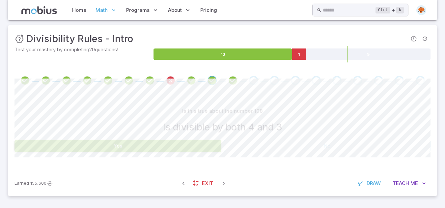
click at [230, 77] on icon "Review your answer" at bounding box center [233, 81] width 10 height 10
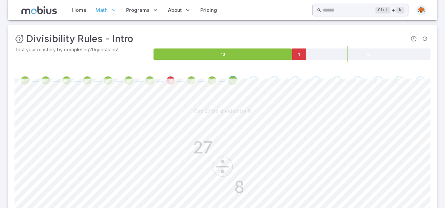
scroll to position [130, 0]
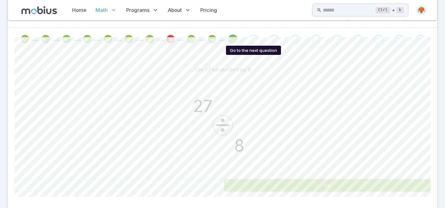
click at [252, 42] on div "Go to the next question" at bounding box center [253, 39] width 9 height 9
click at [252, 42] on icon "Go to the next question" at bounding box center [254, 39] width 8 height 8
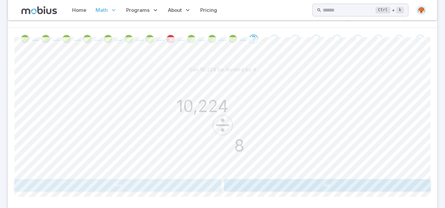
click at [154, 190] on button "Yes" at bounding box center [117, 185] width 207 height 13
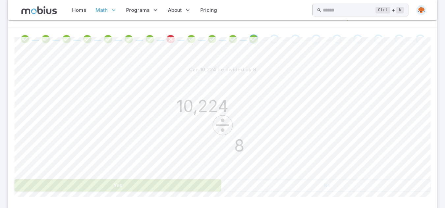
scroll to position [128, 0]
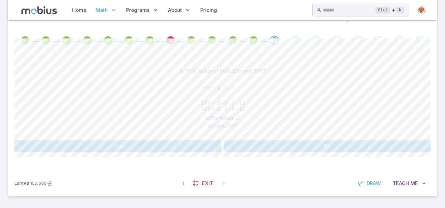
click at [248, 139] on div "Is 70 a factor of both 330 and 390? 70 = 2 [DEMOGRAPHIC_DATA] 5 ⋅ 7 330 = 2 ⋅ 3…" at bounding box center [222, 109] width 416 height 88
click at [253, 147] on button "No" at bounding box center [327, 146] width 207 height 13
click at [272, 111] on span "b 462 546 ​ = 2 ⋅ 3 ⋅ 5 = 2 ⋅ 3 ⋅ 7 ⋅ 11 = 2 ⋅ 3 ⋅ 7 ⋅ 13 ​ is b a factor of 46…" at bounding box center [222, 107] width 416 height 45
click at [155, 143] on button "Yes" at bounding box center [117, 146] width 207 height 13
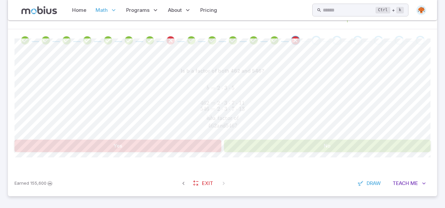
scroll to position [122, 0]
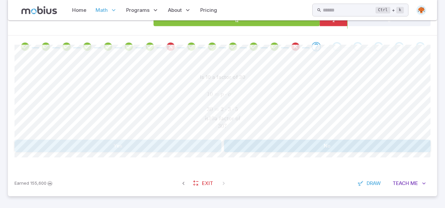
click at [191, 145] on button "Yes" at bounding box center [117, 146] width 207 height 13
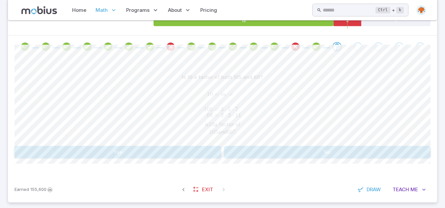
click at [252, 152] on button "No" at bounding box center [327, 152] width 207 height 13
click at [179, 154] on button "Yes" at bounding box center [117, 152] width 207 height 13
click at [281, 157] on button "No" at bounding box center [327, 153] width 207 height 13
click at [251, 149] on button "No" at bounding box center [327, 152] width 207 height 13
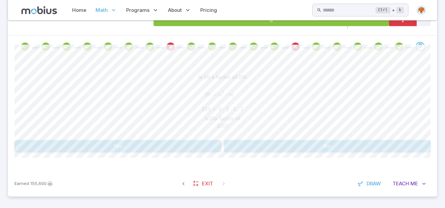
click at [337, 144] on button "No" at bounding box center [327, 146] width 207 height 13
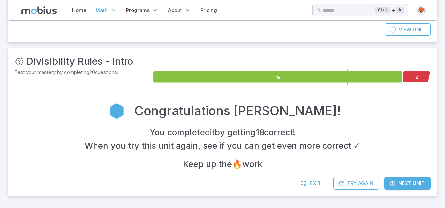
scroll to position [66, 0]
click at [398, 186] on span "Next Unit" at bounding box center [411, 183] width 26 height 7
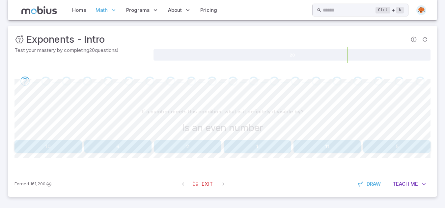
scroll to position [88, 0]
click at [194, 146] on button "2" at bounding box center [187, 146] width 67 height 13
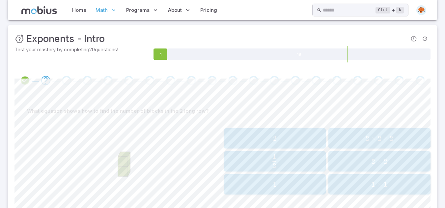
click at [256, 143] on span "2" at bounding box center [275, 139] width 98 height 8
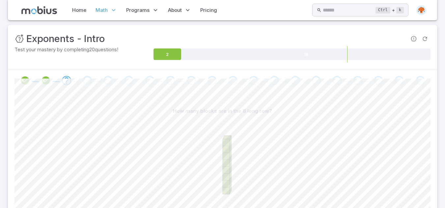
click at [257, 123] on icon at bounding box center [222, 167] width 99 height 99
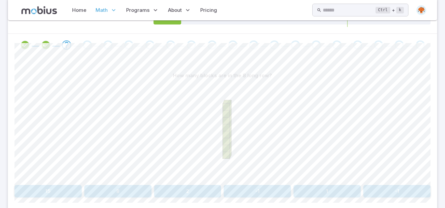
scroll to position [169, 0]
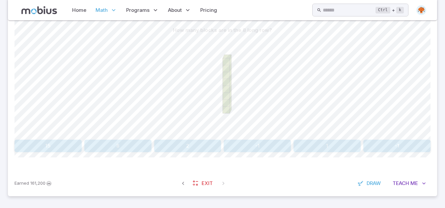
click at [161, 103] on div at bounding box center [222, 87] width 416 height 101
click at [103, 150] on button "8" at bounding box center [117, 146] width 67 height 13
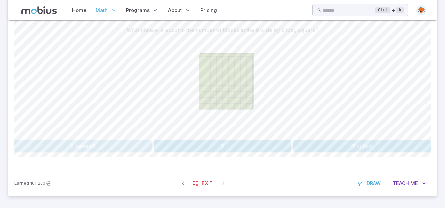
click at [102, 150] on button "9 squared" at bounding box center [82, 146] width 137 height 13
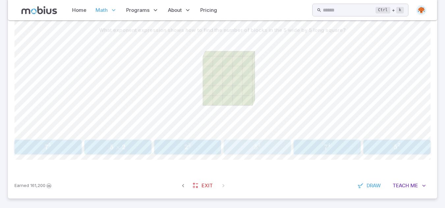
click at [273, 144] on span "5 3" at bounding box center [257, 147] width 63 height 8
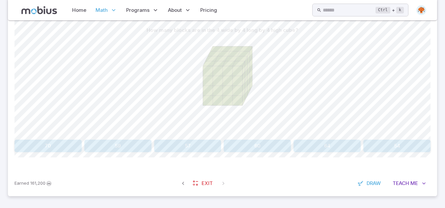
click at [321, 148] on button "64" at bounding box center [326, 146] width 67 height 13
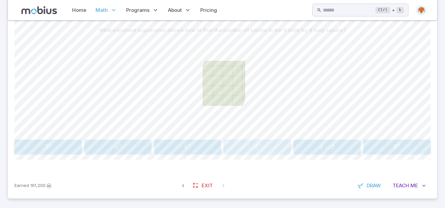
click at [266, 149] on span "4 3" at bounding box center [257, 147] width 63 height 8
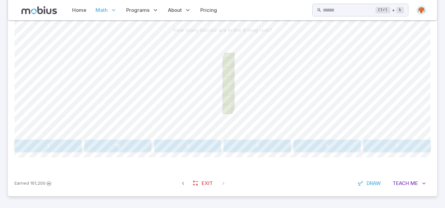
click at [328, 143] on button "6" at bounding box center [326, 146] width 67 height 13
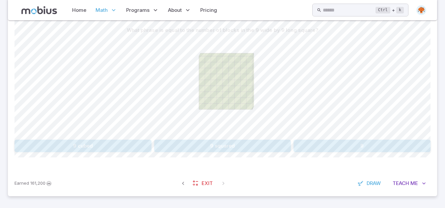
drag, startPoint x: 332, startPoint y: 137, endPoint x: 330, endPoint y: 142, distance: 5.2
click at [330, 142] on div "What phrase is equal to the number of blocks in the 9 wide by 9 long square? [S…" at bounding box center [222, 88] width 416 height 128
click at [225, 140] on button "9 squared" at bounding box center [222, 146] width 137 height 13
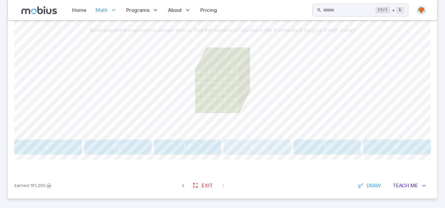
click at [254, 143] on div "8 × 3 8\times3 8 × 3" at bounding box center [257, 148] width 63 height 10
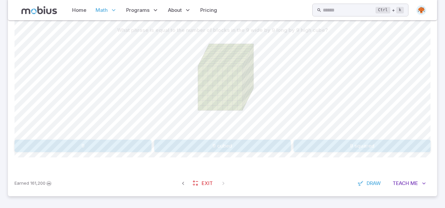
click at [274, 148] on button "9 cubed" at bounding box center [222, 146] width 137 height 13
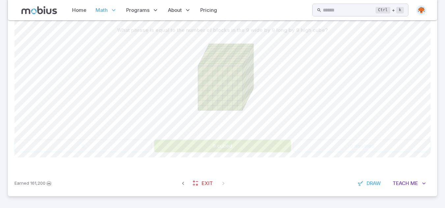
click at [274, 148] on button "9 cubed" at bounding box center [222, 146] width 137 height 13
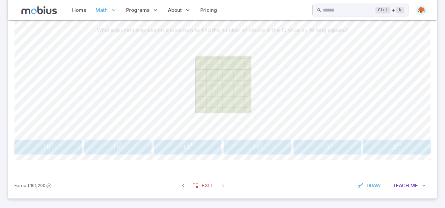
click at [61, 152] on button "1 0 2 10^{2} 1 0 2" at bounding box center [47, 147] width 67 height 15
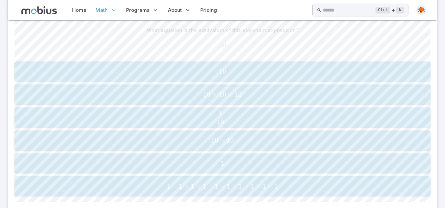
click at [224, 77] on div "10 10 10" at bounding box center [222, 71] width 412 height 15
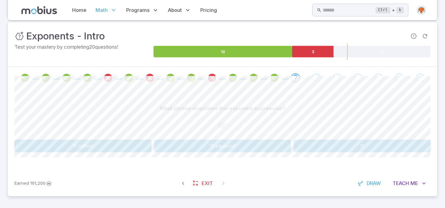
scroll to position [91, 0]
click at [316, 151] on button "11" at bounding box center [361, 146] width 137 height 13
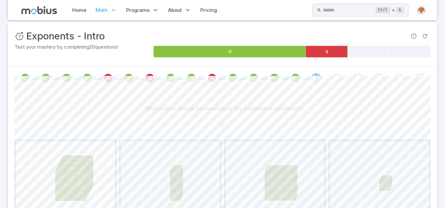
click at [79, 202] on span "button" at bounding box center [65, 190] width 99 height 99
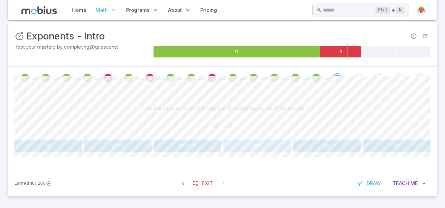
click at [241, 143] on button "100" at bounding box center [257, 146] width 67 height 13
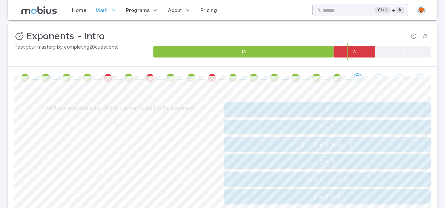
click at [334, 200] on span "×" at bounding box center [332, 197] width 5 height 8
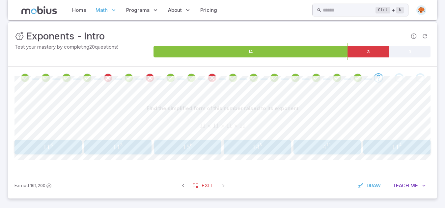
click at [387, 152] on div "1 1 4 11^{4} 1 1 4" at bounding box center [397, 148] width 63 height 10
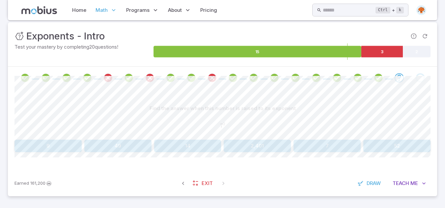
click at [113, 146] on button "49" at bounding box center [117, 146] width 67 height 13
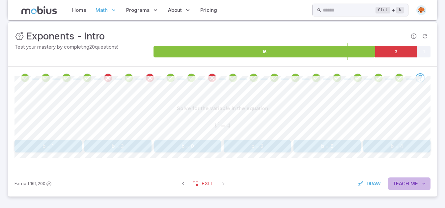
click at [409, 188] on button "Teach Me" at bounding box center [409, 184] width 42 height 13
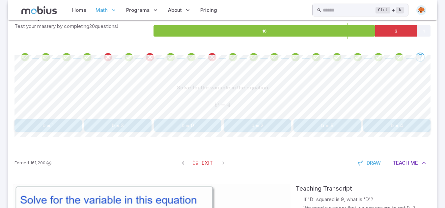
scroll to position [95, 0]
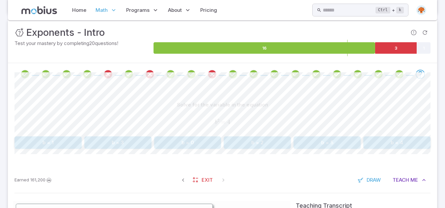
click at [267, 148] on button "b = 2" at bounding box center [257, 143] width 67 height 13
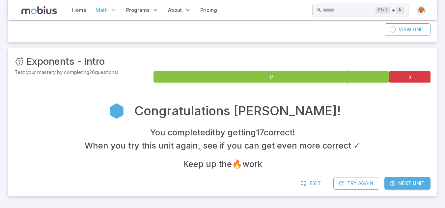
scroll to position [66, 0]
click at [408, 186] on span "Next Unit" at bounding box center [411, 183] width 26 height 7
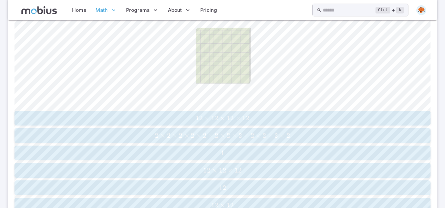
scroll to position [231, 0]
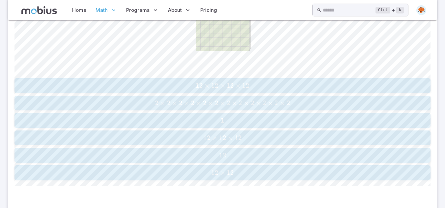
drag, startPoint x: 285, startPoint y: 92, endPoint x: 211, endPoint y: 102, distance: 74.1
click at [211, 102] on div "12 × 12 × 12 × 12 12\times12\times12\times12 12 × 12 × 12 × 12 2 × 2 × 2 × 2 × …" at bounding box center [222, 129] width 416 height 102
click at [233, 173] on span "12" at bounding box center [230, 173] width 7 height 8
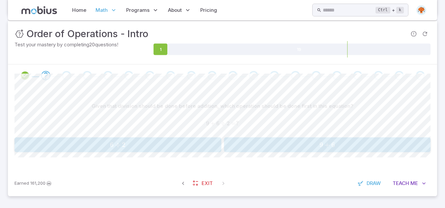
scroll to position [93, 0]
click at [195, 146] on span "6 ÷ 2" at bounding box center [117, 145] width 203 height 8
click at [254, 146] on span "5 × 4" at bounding box center [327, 145] width 203 height 8
click at [289, 148] on span "6 ÷ 7" at bounding box center [327, 145] width 203 height 8
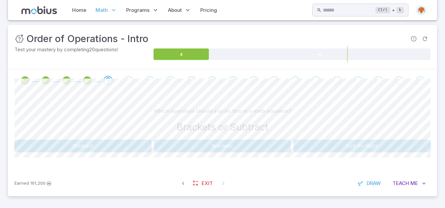
scroll to position [88, 0]
click at [110, 145] on button "Subtract" at bounding box center [82, 146] width 137 height 13
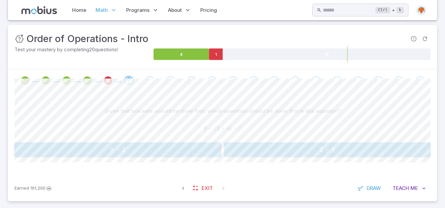
click at [232, 150] on span "2 + 4" at bounding box center [327, 150] width 203 height 8
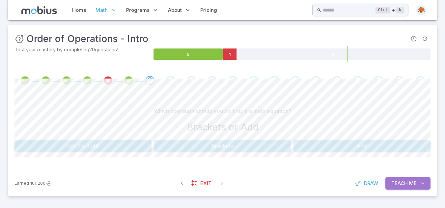
click at [420, 187] on icon "button" at bounding box center [422, 183] width 7 height 7
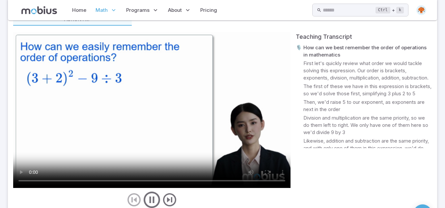
scroll to position [269, 0]
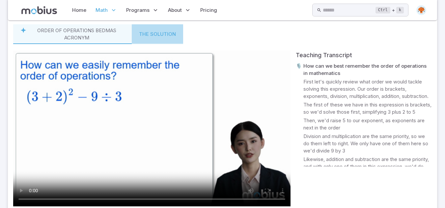
click at [162, 37] on button "The Solution" at bounding box center [157, 34] width 51 height 20
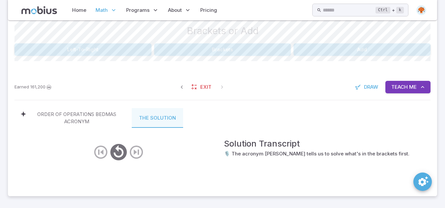
click at [220, 42] on div "Which operation should you do first in a math equation? Brackets or Add Left-To…" at bounding box center [222, 32] width 416 height 47
click at [233, 50] on button "Brackets" at bounding box center [222, 49] width 137 height 13
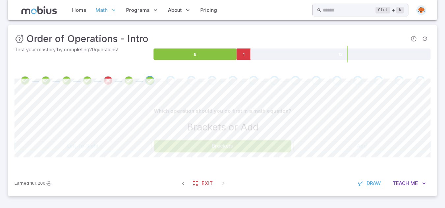
scroll to position [93, 0]
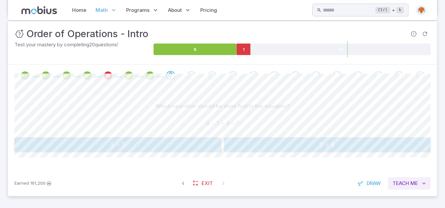
drag, startPoint x: 419, startPoint y: 184, endPoint x: 424, endPoint y: 185, distance: 5.3
click at [424, 185] on icon "button" at bounding box center [424, 183] width 7 height 7
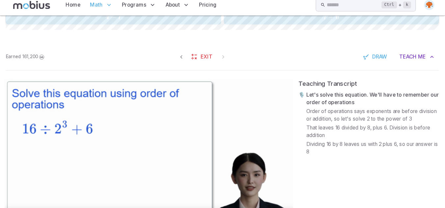
scroll to position [217, 0]
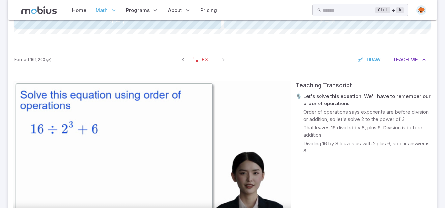
click at [313, 27] on button "7 + 6 7 + 6 7 + 6" at bounding box center [327, 21] width 207 height 15
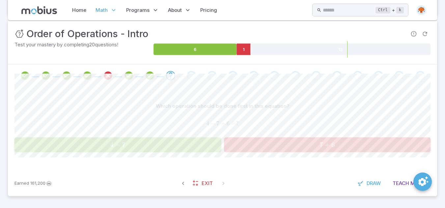
scroll to position [93, 0]
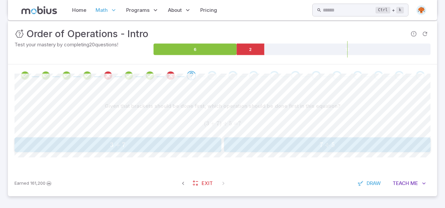
click at [248, 145] on span "7 ÷ 5" at bounding box center [327, 145] width 203 height 8
click at [175, 150] on button "8 + 2 8 + 2 8 + 2" at bounding box center [117, 145] width 207 height 15
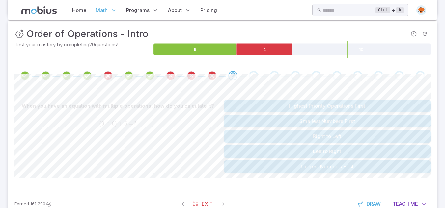
drag, startPoint x: 335, startPoint y: 118, endPoint x: 171, endPoint y: 175, distance: 174.2
click at [171, 175] on div "When you have an equation with multiple operations, how do you calculate it? ( …" at bounding box center [222, 139] width 416 height 105
click at [300, 100] on button "Highest Priority Operations First" at bounding box center [327, 106] width 207 height 13
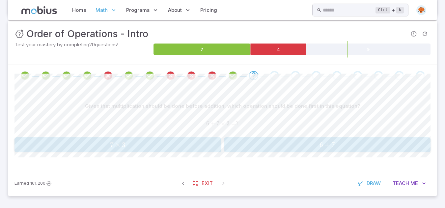
click at [183, 145] on span "7 × 3" at bounding box center [117, 145] width 203 height 8
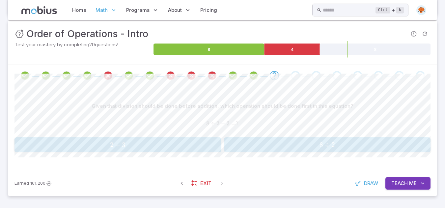
click at [289, 138] on button "8 ÷ 2 8 ÷ 2 8 ÷ 2" at bounding box center [327, 145] width 207 height 15
